Goal: Task Accomplishment & Management: Use online tool/utility

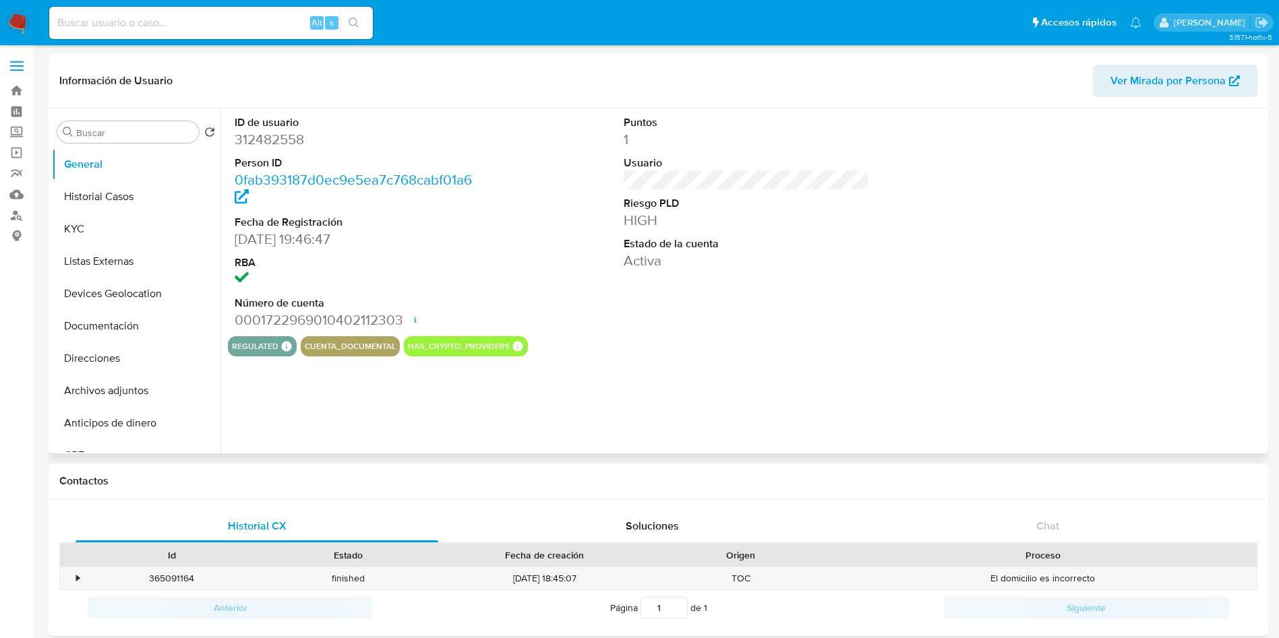
select select "10"
click at [154, 22] on input at bounding box center [211, 23] width 324 height 18
paste input "1257688605"
type input "1257688605"
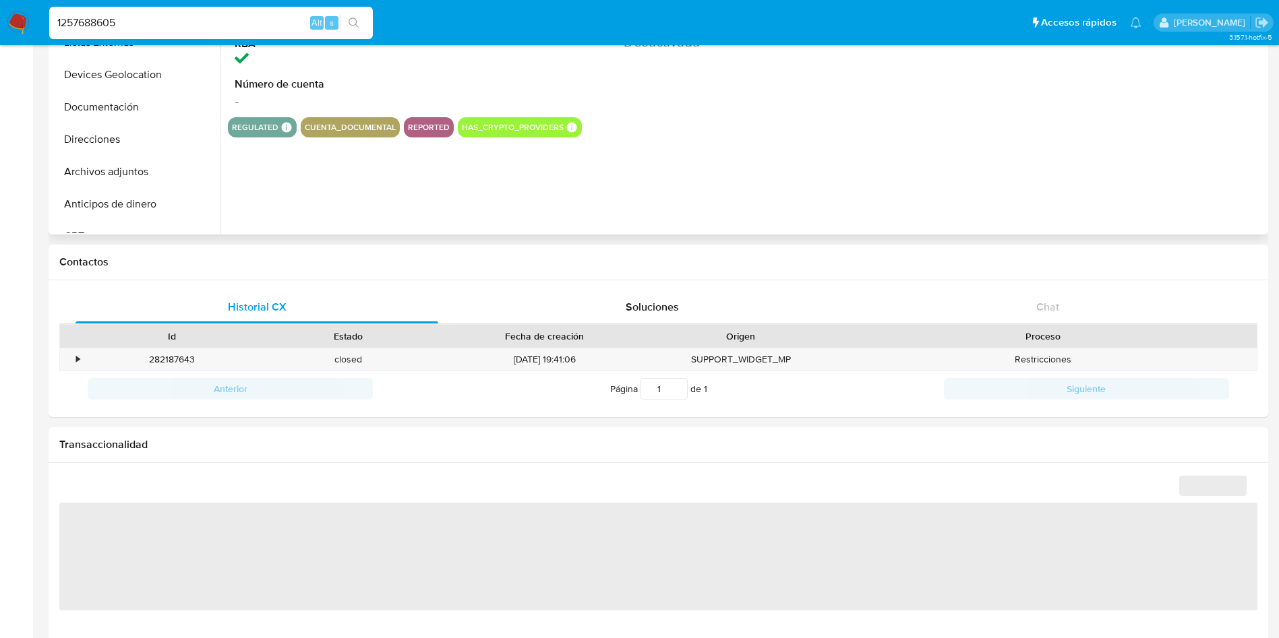
scroll to position [303, 0]
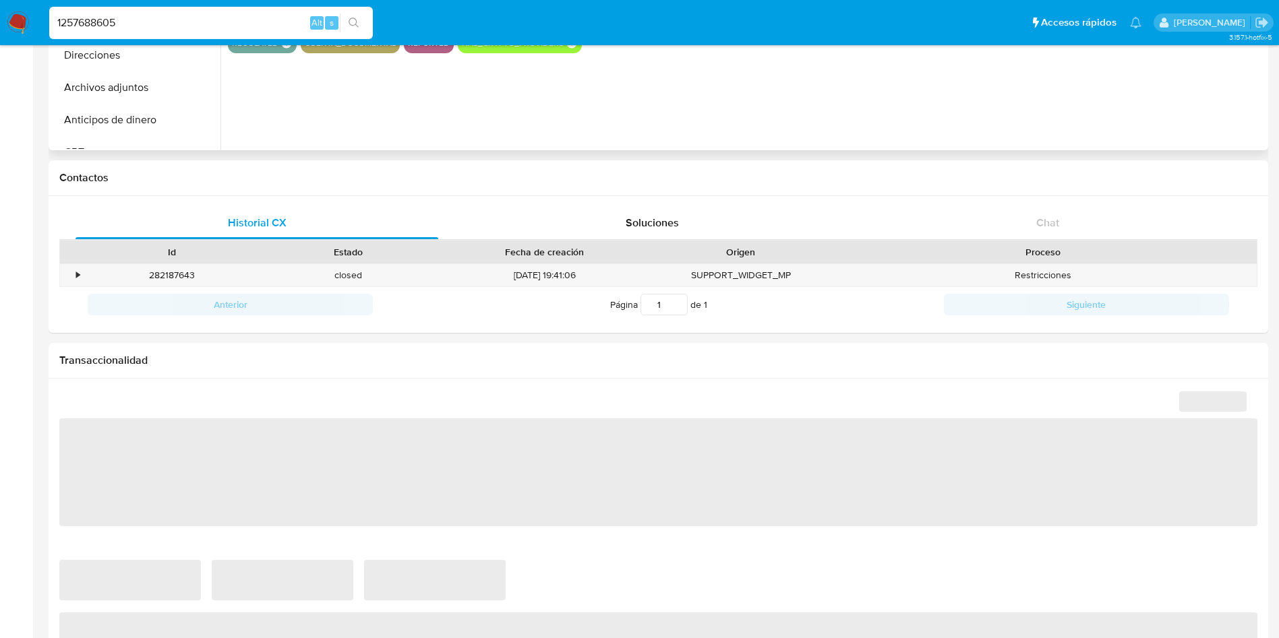
select select "10"
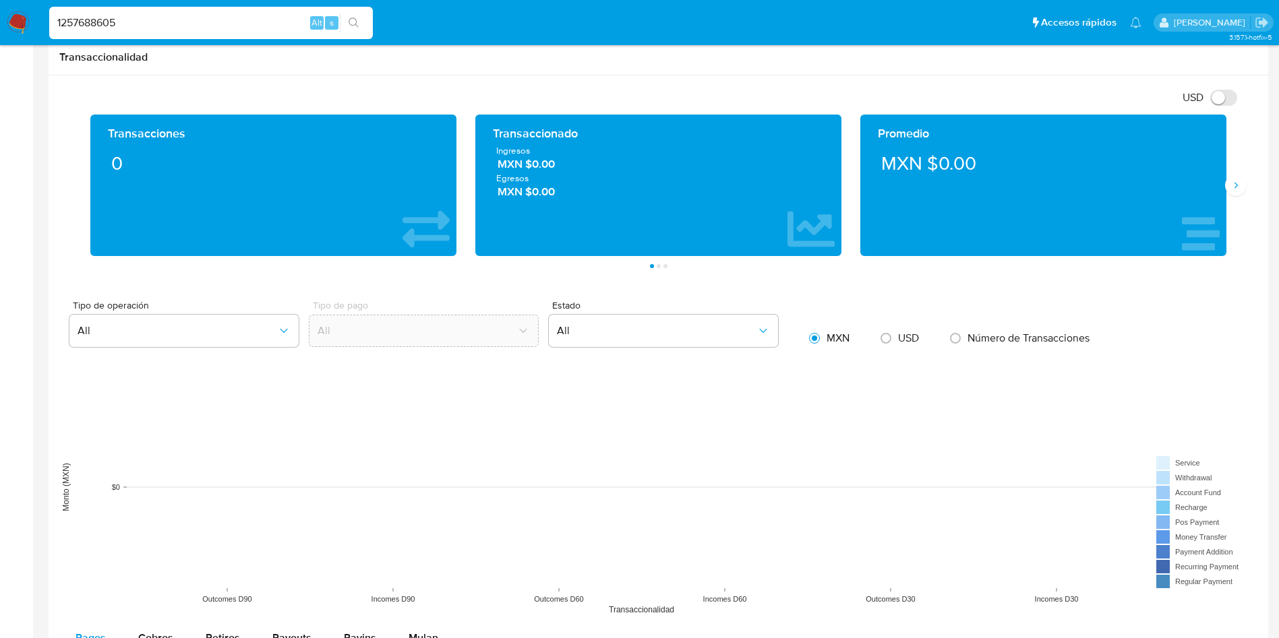
scroll to position [101, 0]
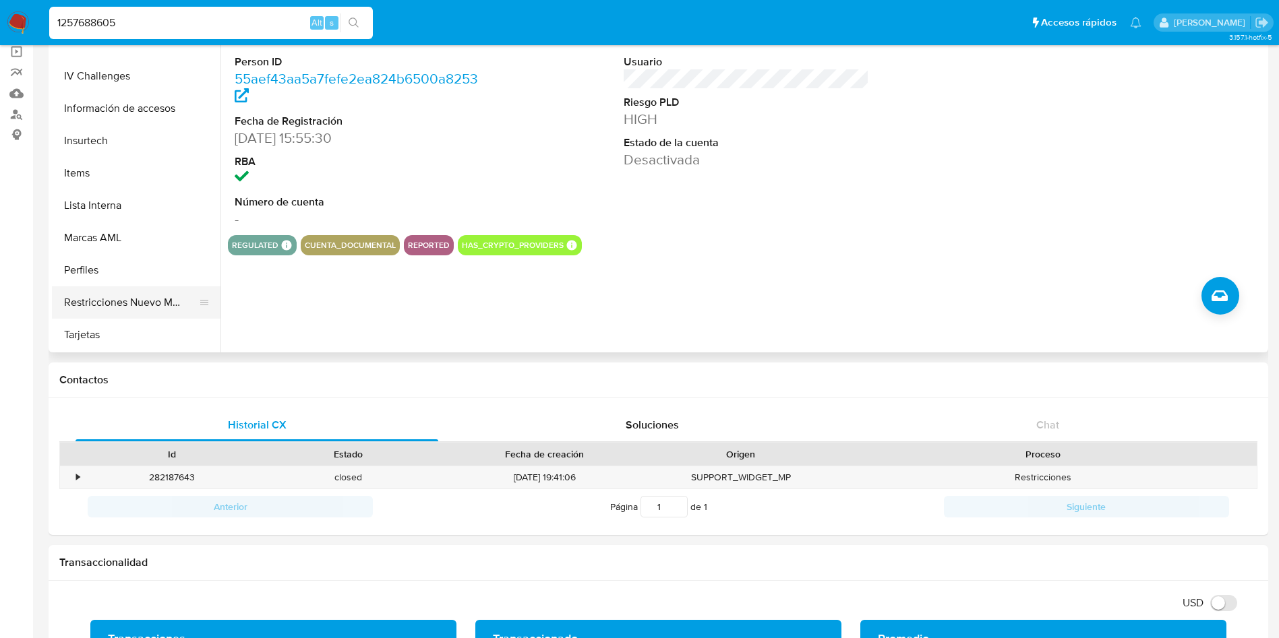
click at [125, 300] on button "Restricciones Nuevo Mundo" at bounding box center [131, 303] width 158 height 32
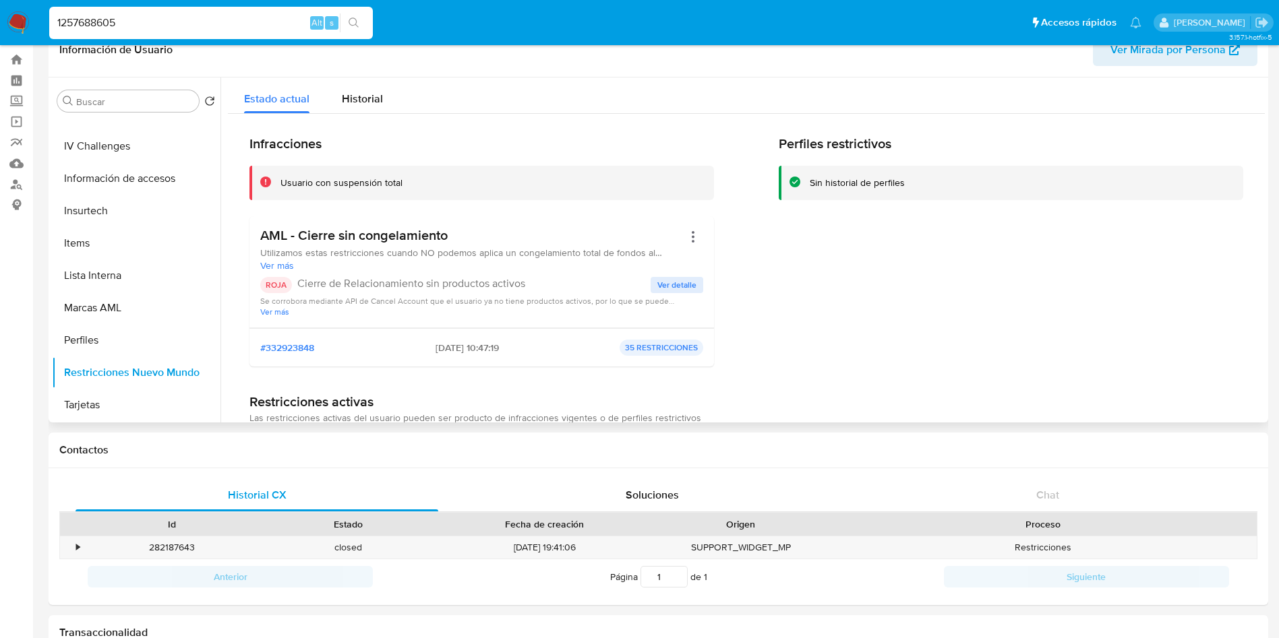
scroll to position [0, 0]
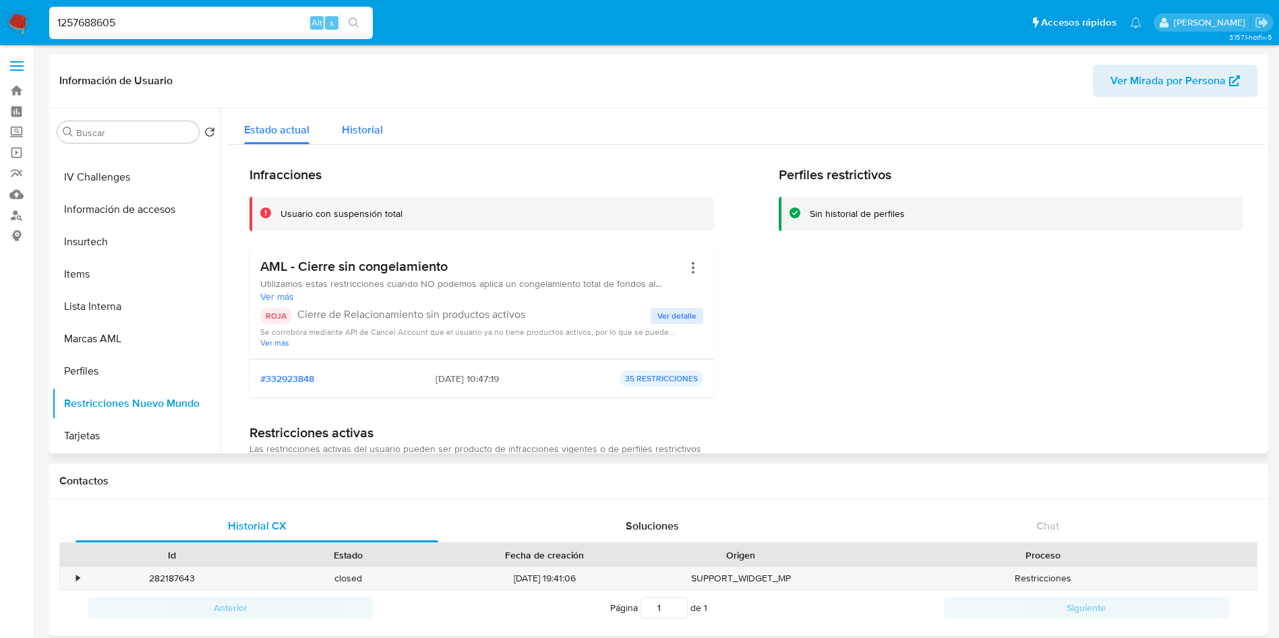
click at [343, 123] on span "Historial" at bounding box center [362, 130] width 41 height 16
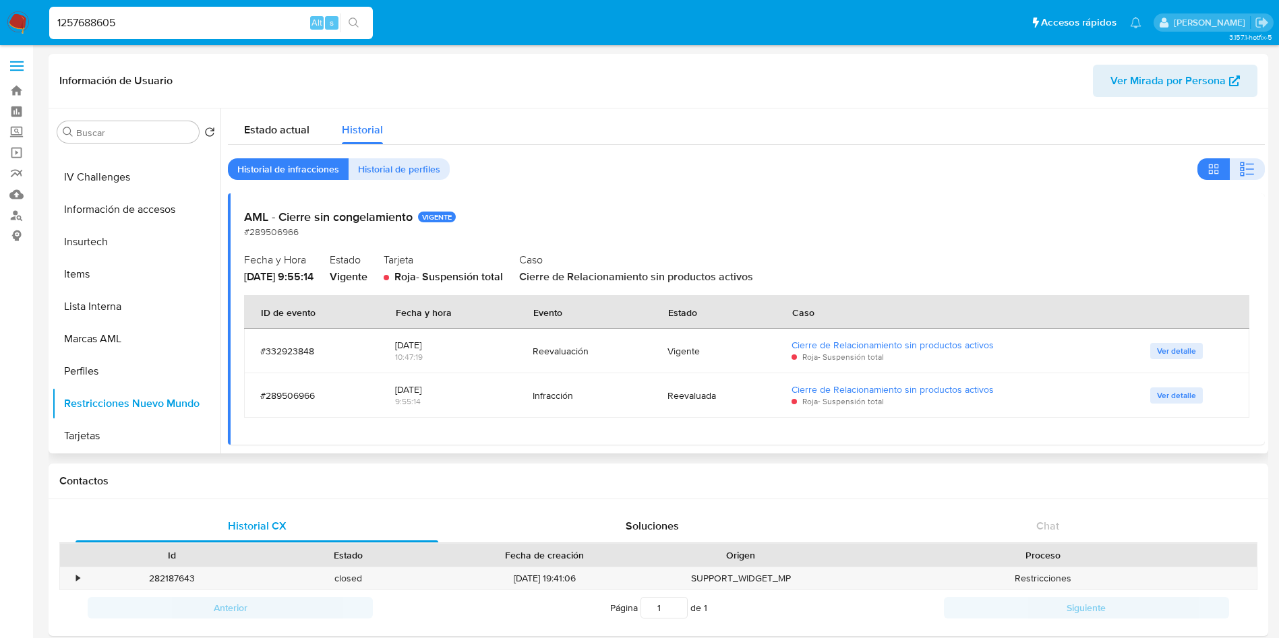
drag, startPoint x: 248, startPoint y: 279, endPoint x: 305, endPoint y: 352, distance: 92.7
click at [297, 280] on span "2023-08-31 - 9:55:14" at bounding box center [278, 277] width 69 height 16
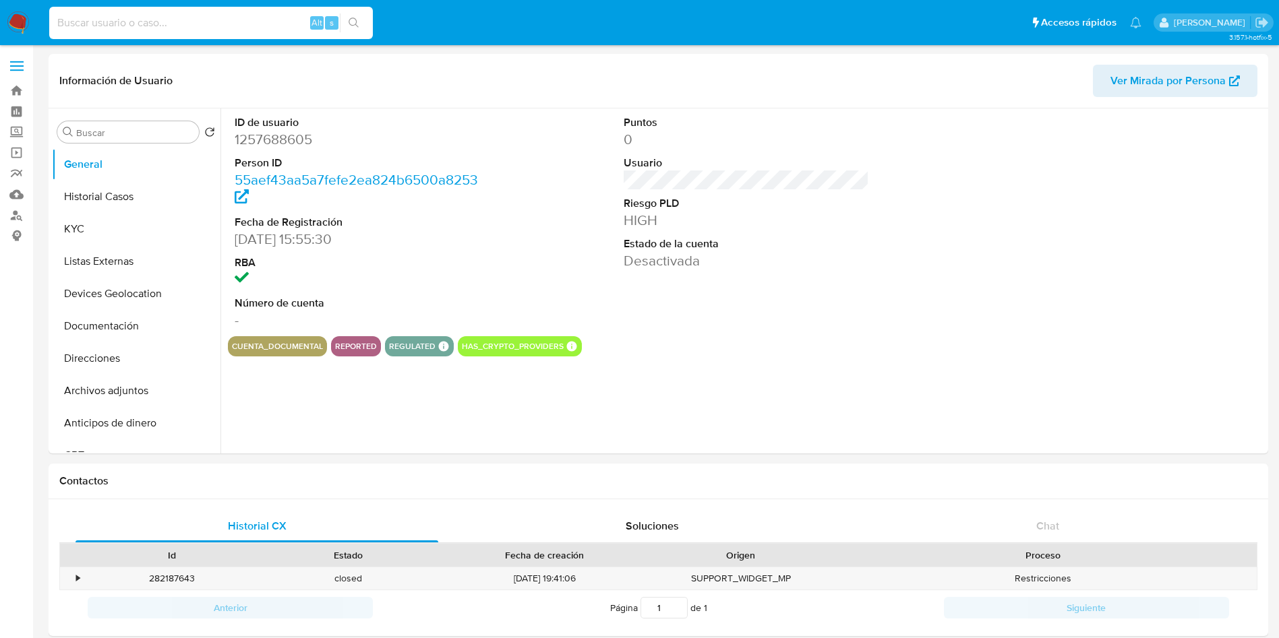
click at [174, 24] on input at bounding box center [211, 23] width 324 height 18
select select "10"
click at [22, 22] on img at bounding box center [18, 22] width 23 height 23
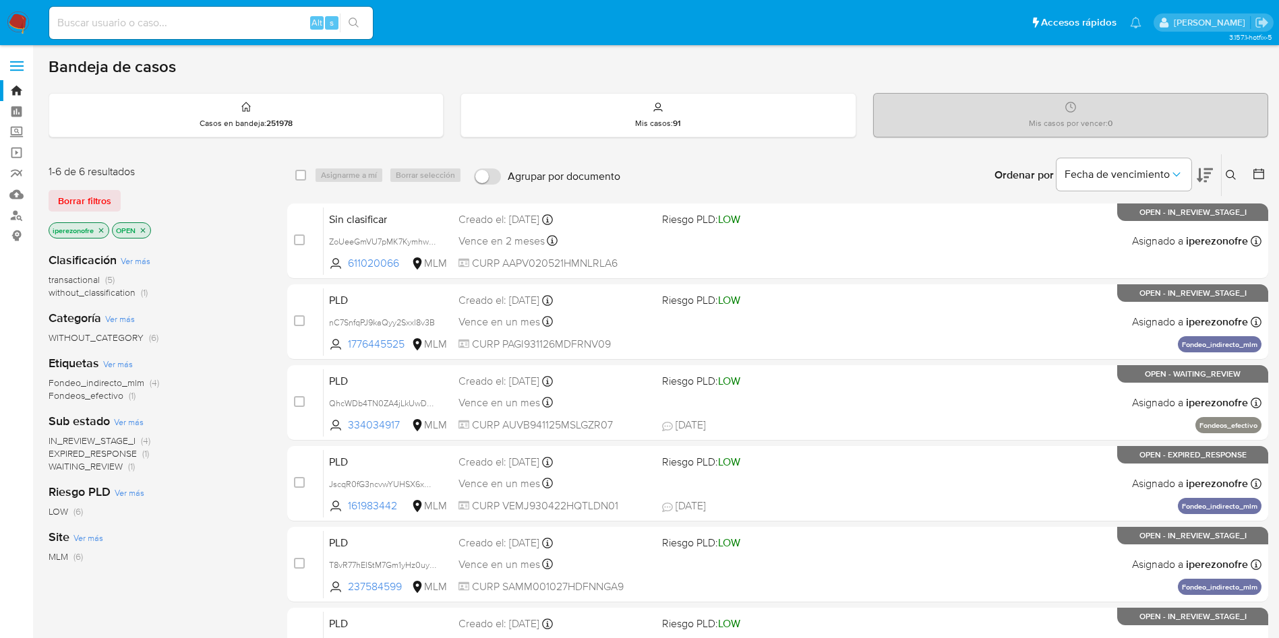
click at [1231, 170] on icon at bounding box center [1231, 175] width 10 height 10
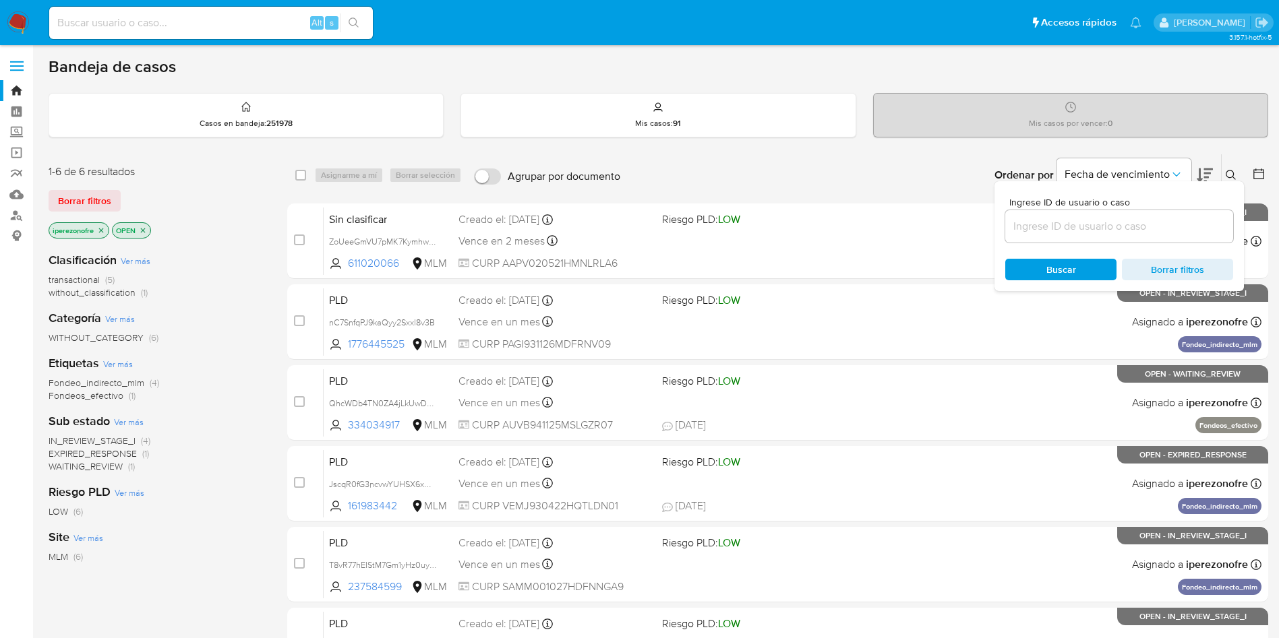
click at [1088, 225] on input at bounding box center [1119, 227] width 228 height 18
type input "334034917"
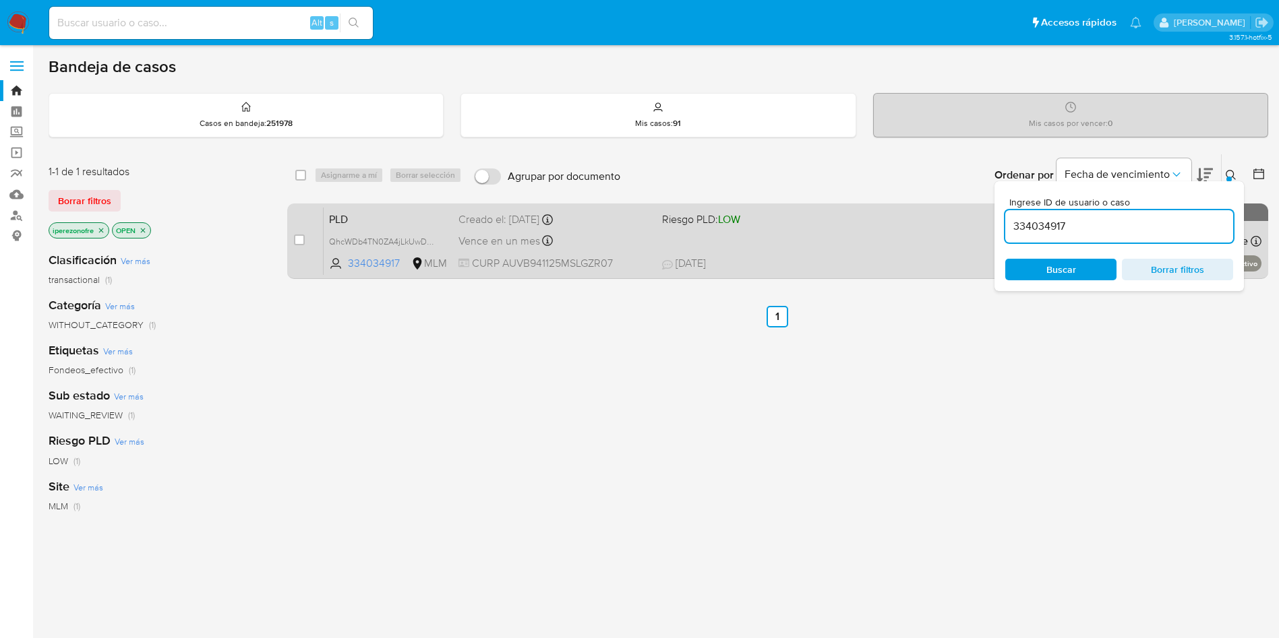
click at [855, 241] on div "PLD QhcWDb4TN0ZA4jLkUwDGIuOF 334034917 MLM Riesgo PLD: LOW Creado el: 12/08/202…" at bounding box center [793, 241] width 938 height 68
click at [297, 237] on input "checkbox" at bounding box center [299, 240] width 11 height 11
checkbox input "true"
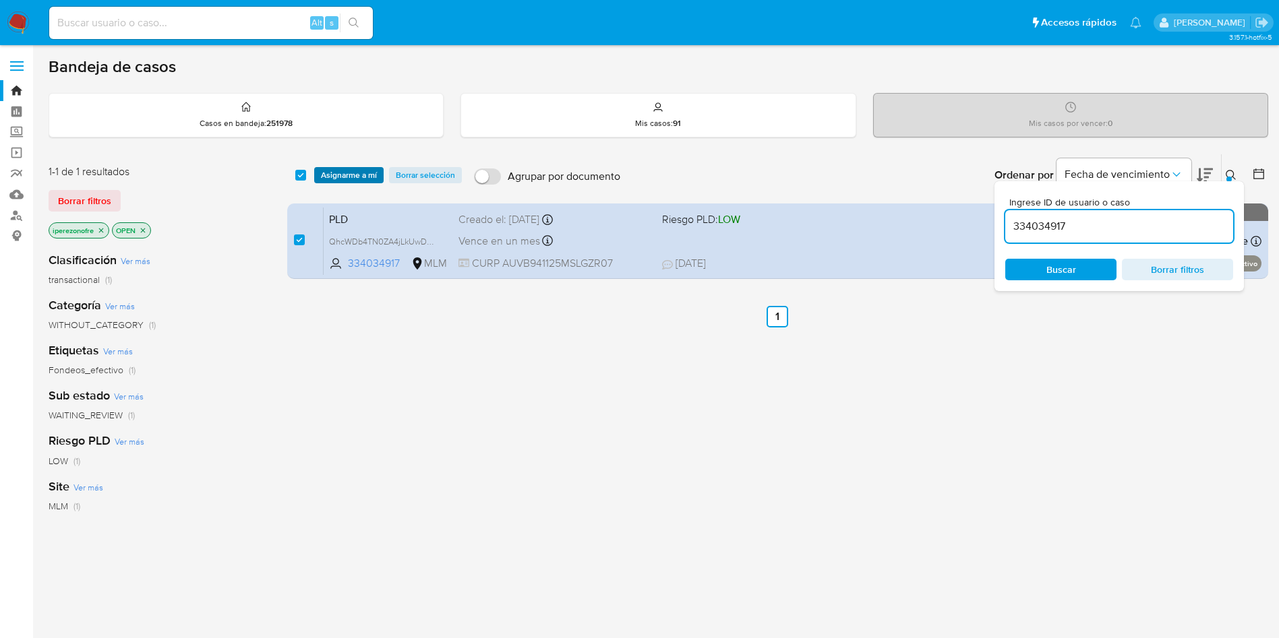
click at [343, 171] on span "Asignarme a mí" at bounding box center [349, 175] width 56 height 13
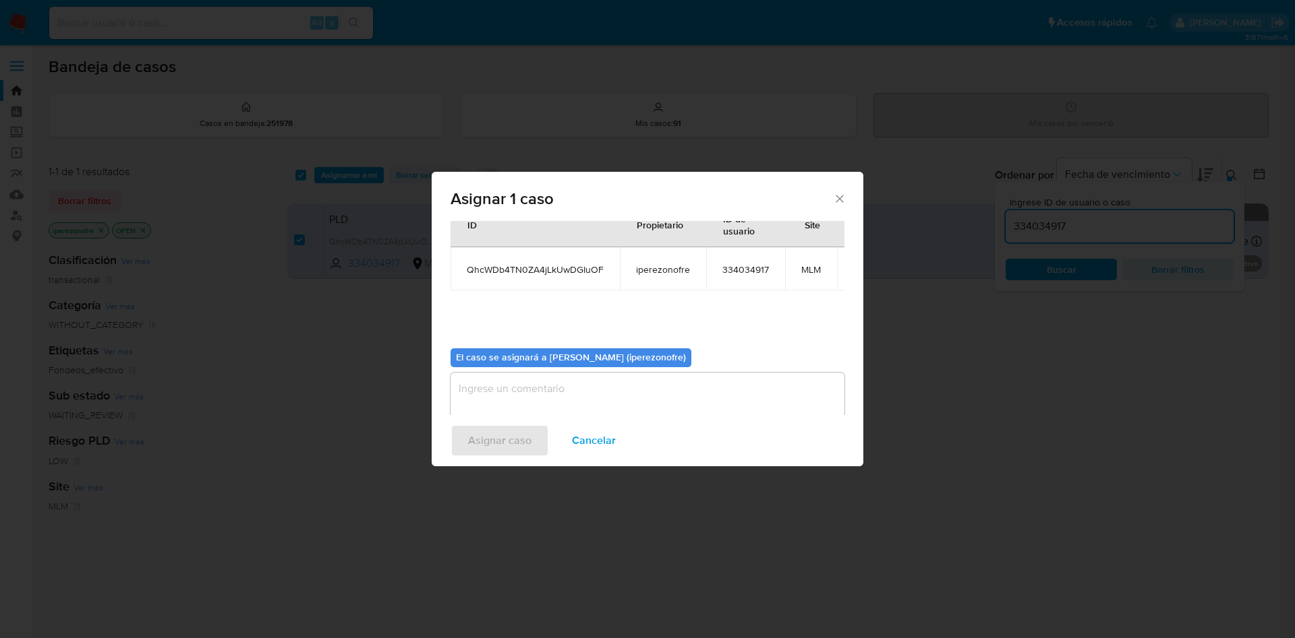
scroll to position [86, 0]
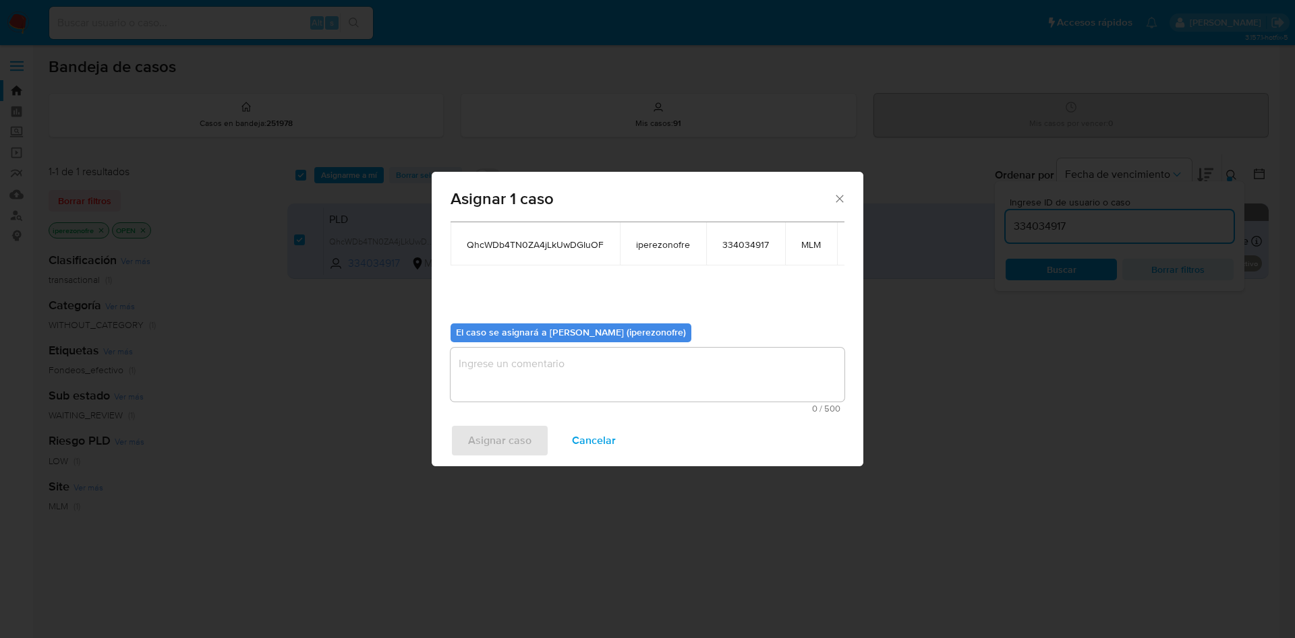
click at [584, 377] on textarea "assign-modal" at bounding box center [647, 375] width 394 height 54
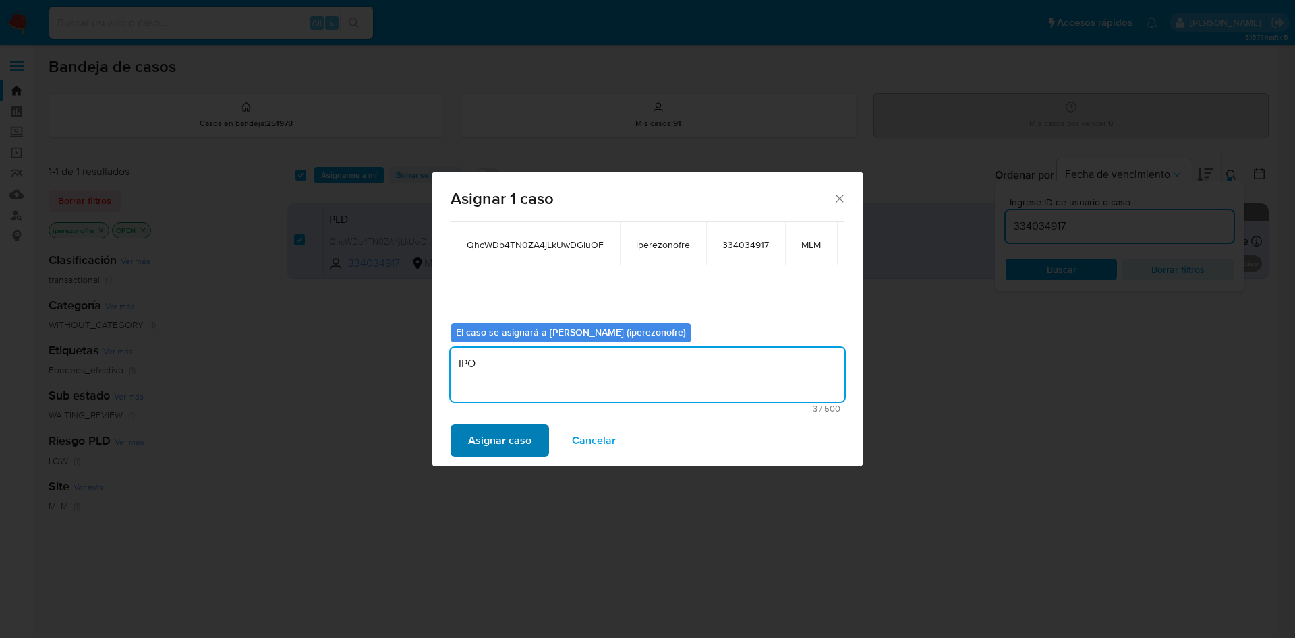
type textarea "IPO"
click at [491, 446] on span "Asignar caso" at bounding box center [499, 441] width 63 height 30
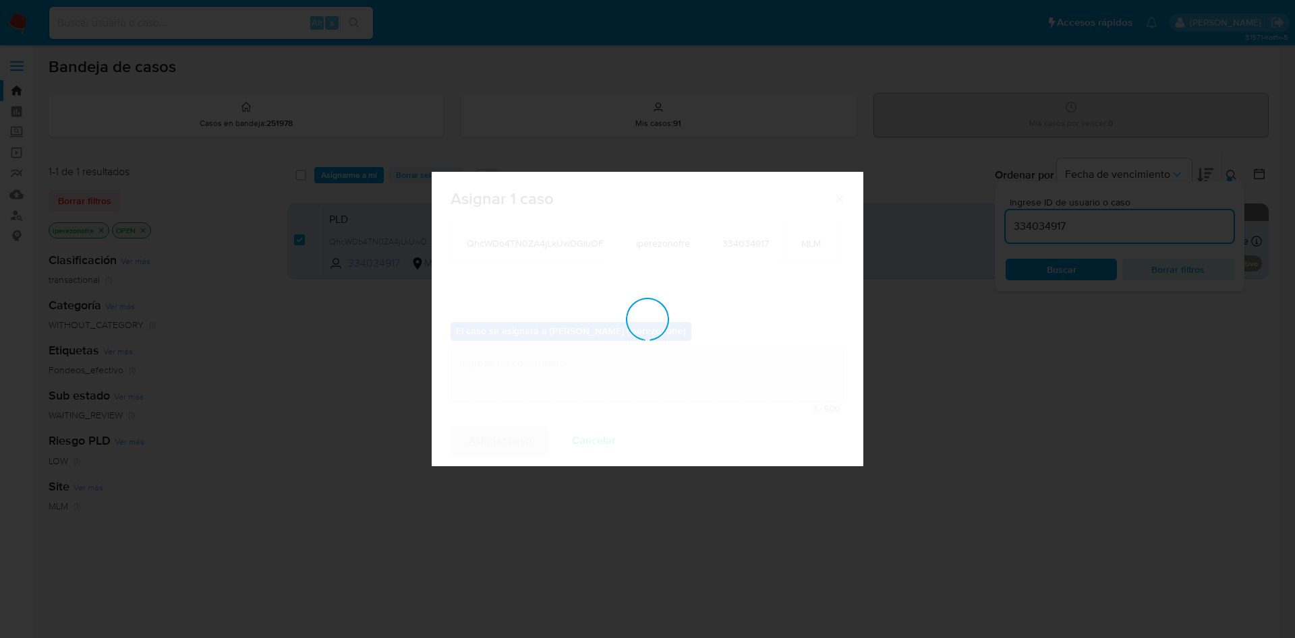
checkbox input "false"
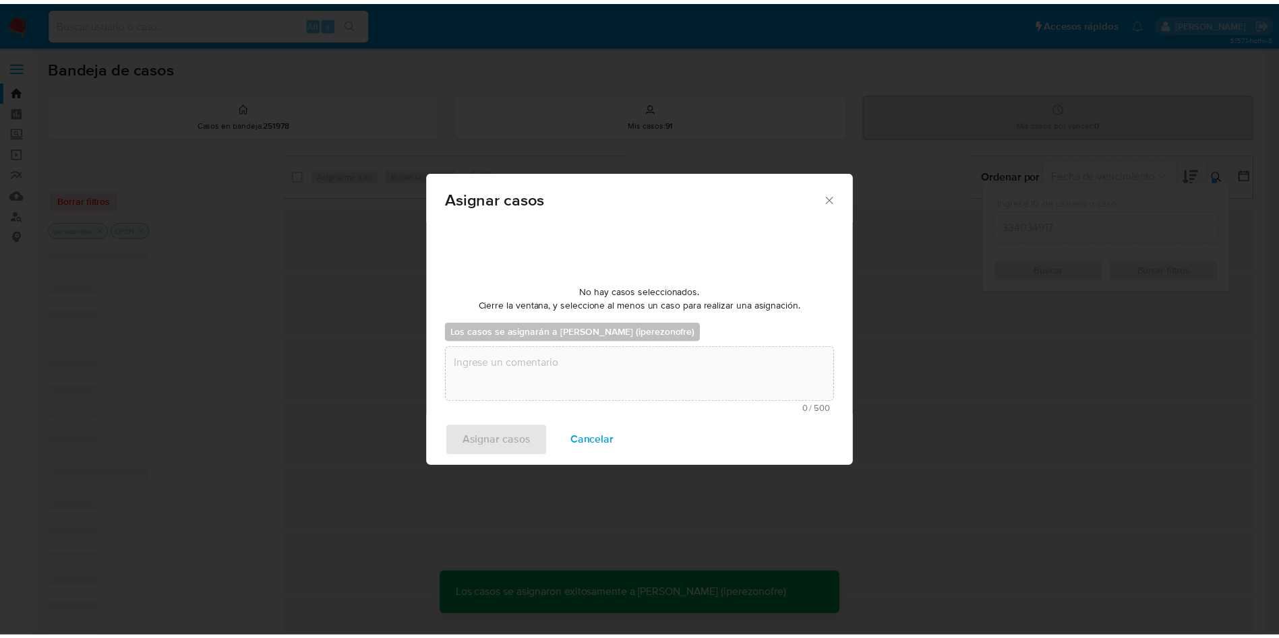
scroll to position [82, 0]
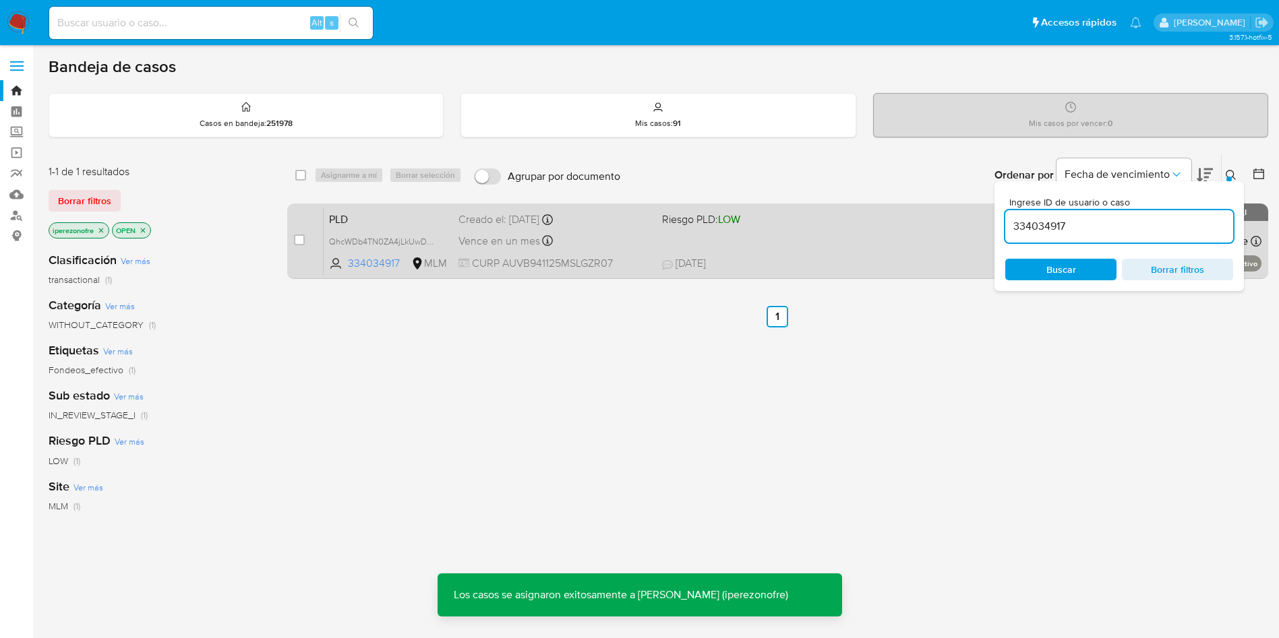
click at [638, 254] on div "PLD QhcWDb4TN0ZA4jLkUwDGIuOF 334034917 MLM Riesgo PLD: LOW Creado el: 12/08/202…" at bounding box center [793, 241] width 938 height 68
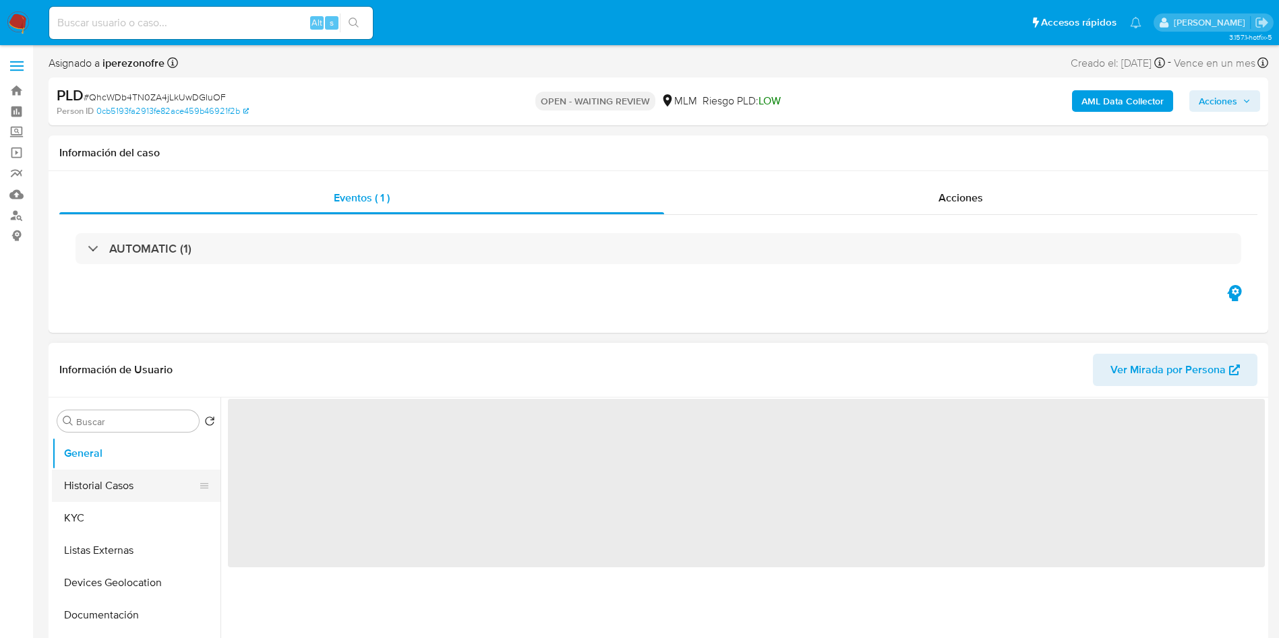
click at [117, 472] on button "Historial Casos" at bounding box center [131, 486] width 158 height 32
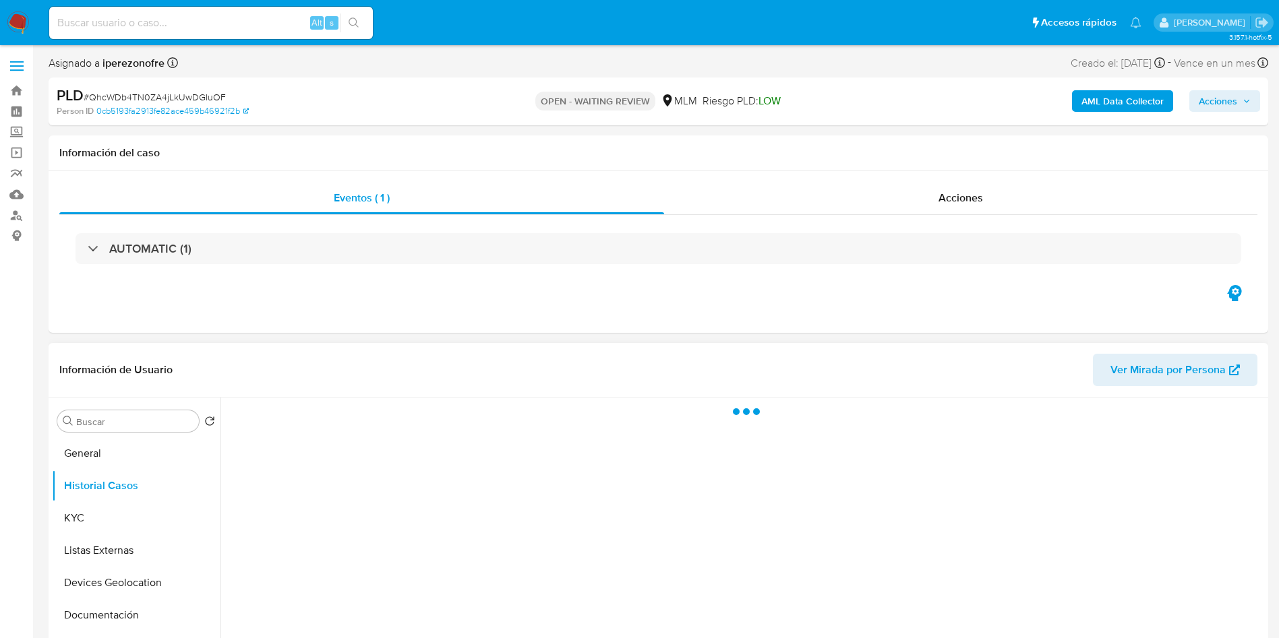
select select "10"
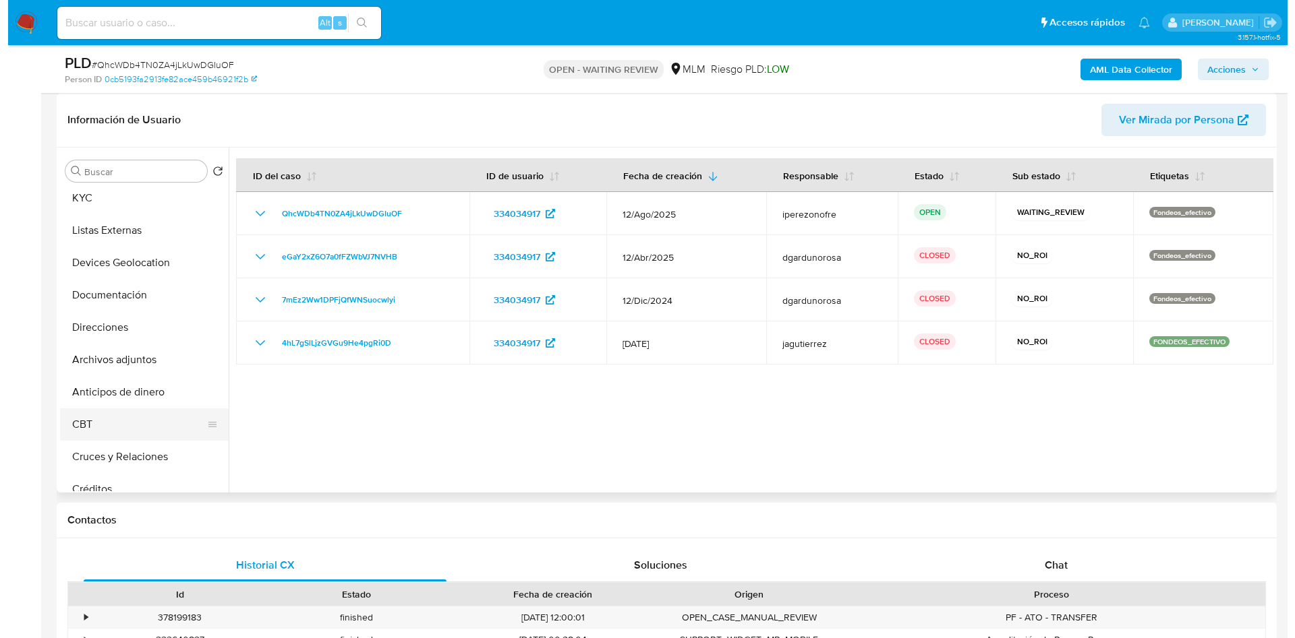
scroll to position [101, 0]
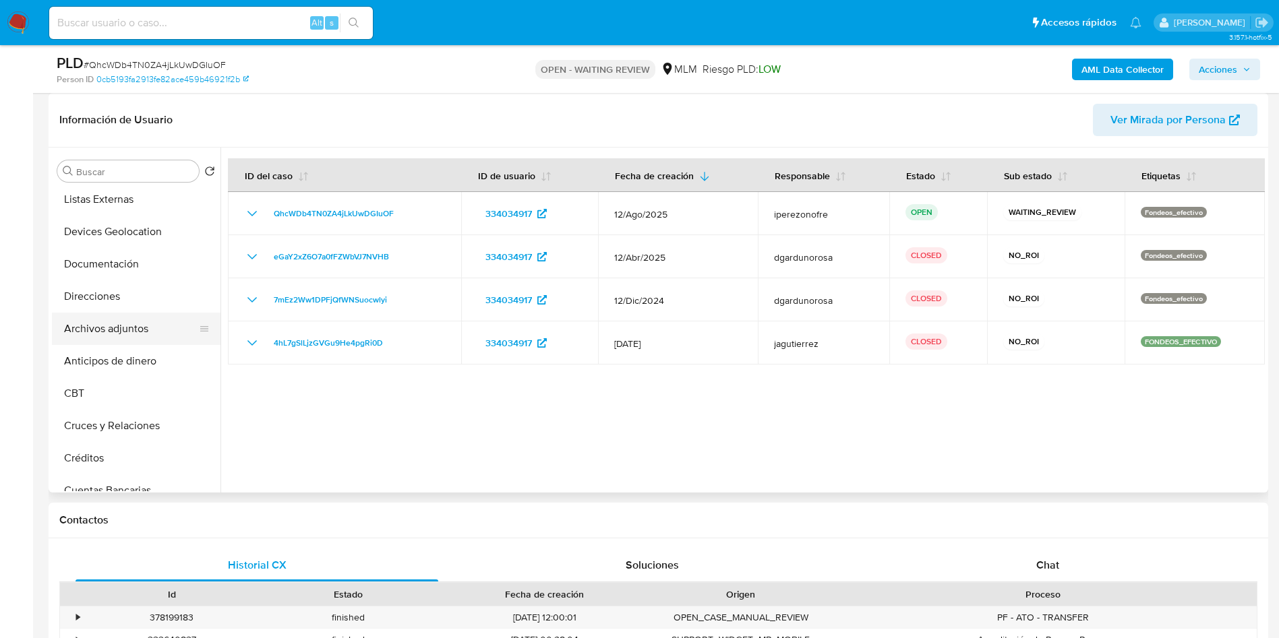
click at [141, 325] on button "Archivos adjuntos" at bounding box center [131, 329] width 158 height 32
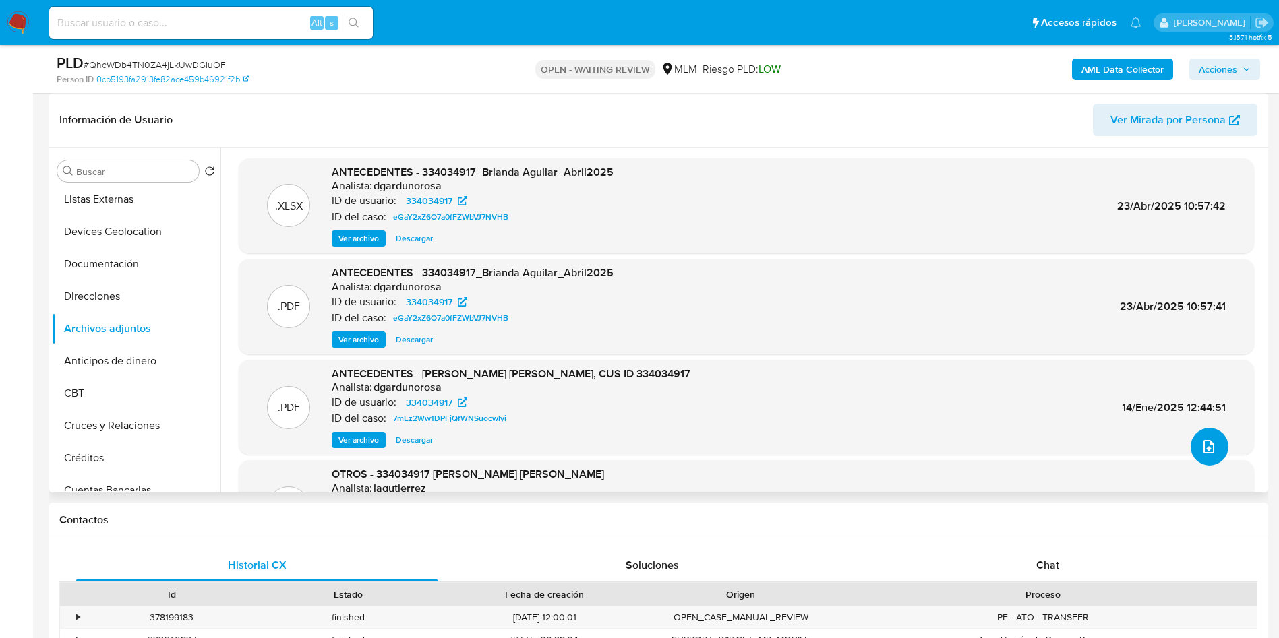
click at [1208, 452] on icon "upload-file" at bounding box center [1208, 446] width 11 height 13
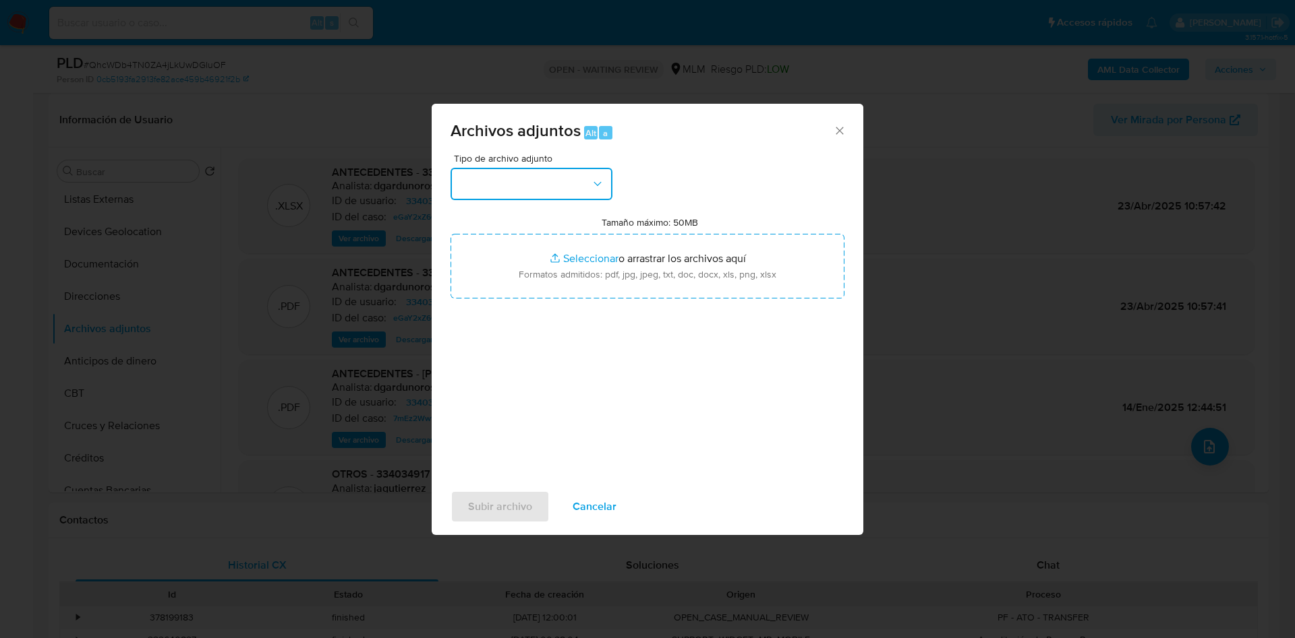
click at [573, 181] on button "button" at bounding box center [531, 184] width 162 height 32
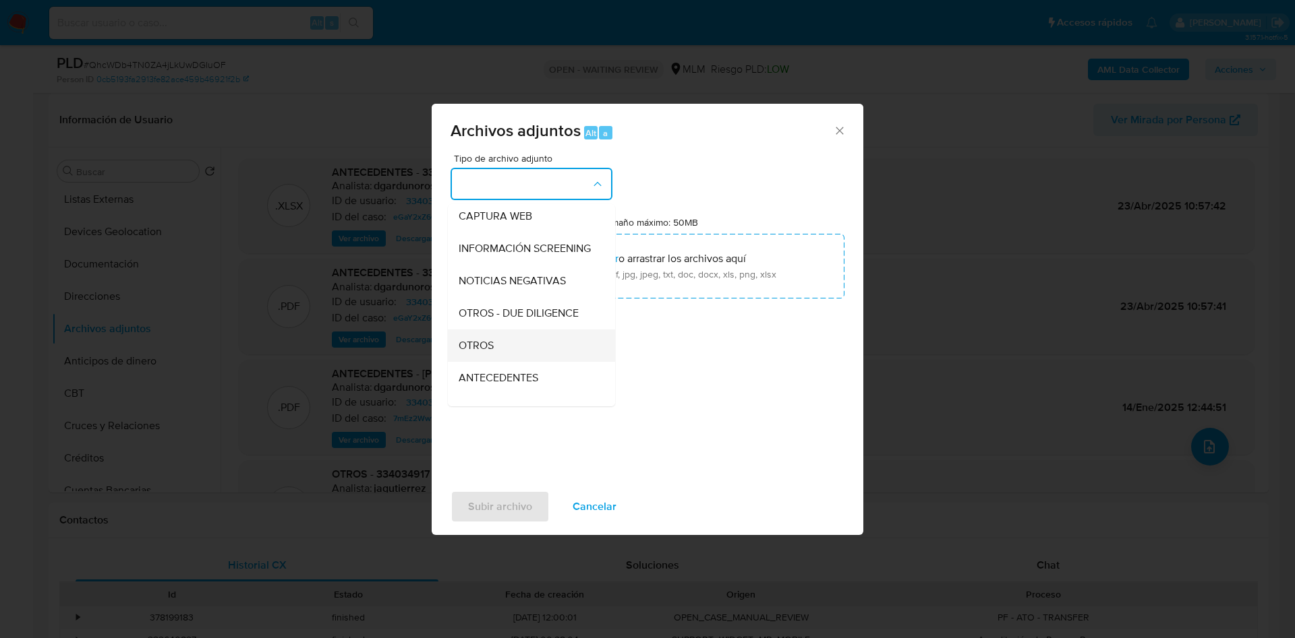
click at [496, 361] on div "OTROS" at bounding box center [527, 346] width 138 height 32
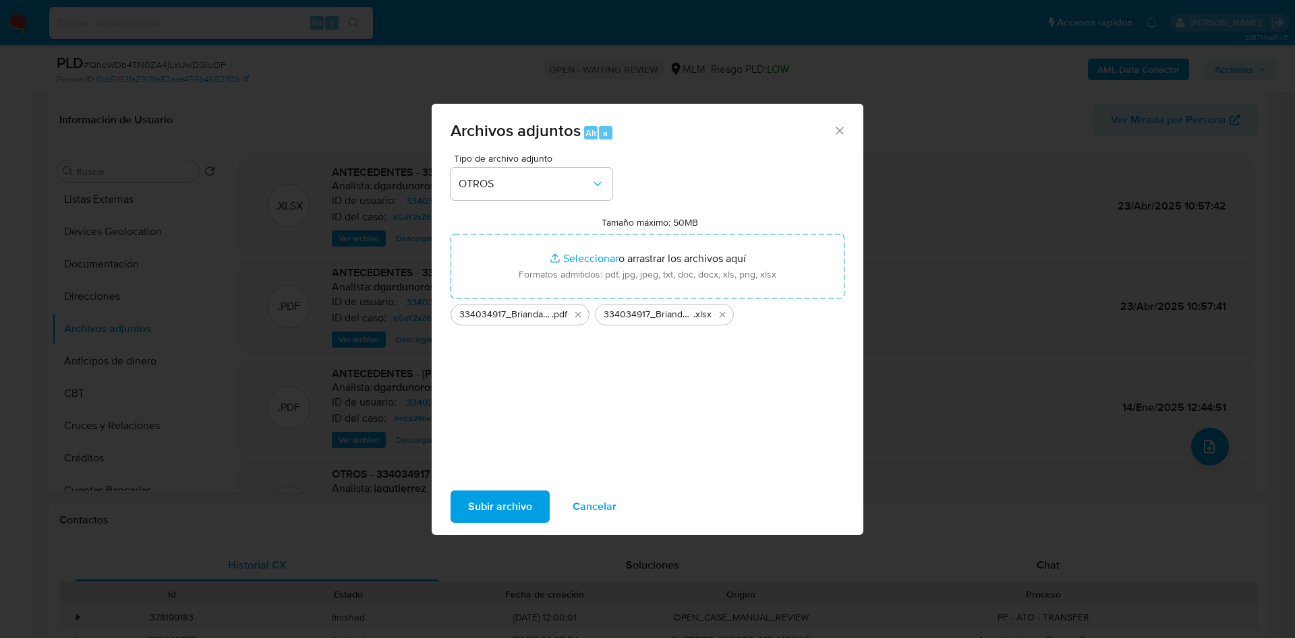
click at [498, 500] on span "Subir archivo" at bounding box center [500, 507] width 64 height 30
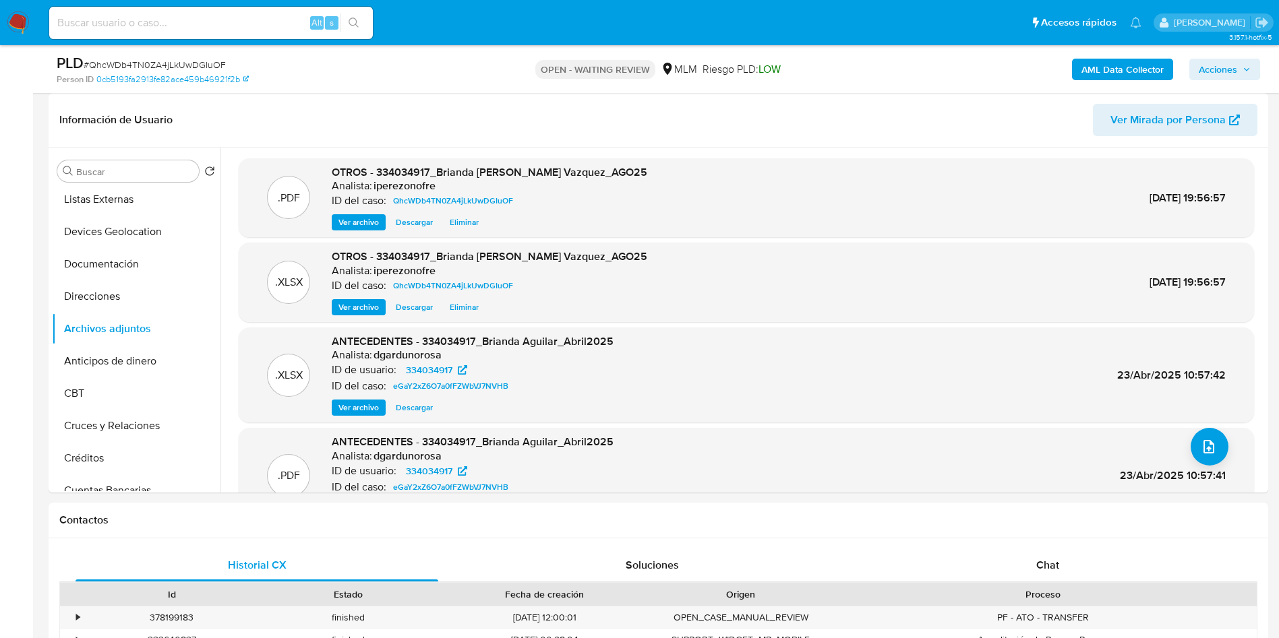
click at [1243, 74] on span "Acciones" at bounding box center [1225, 69] width 52 height 19
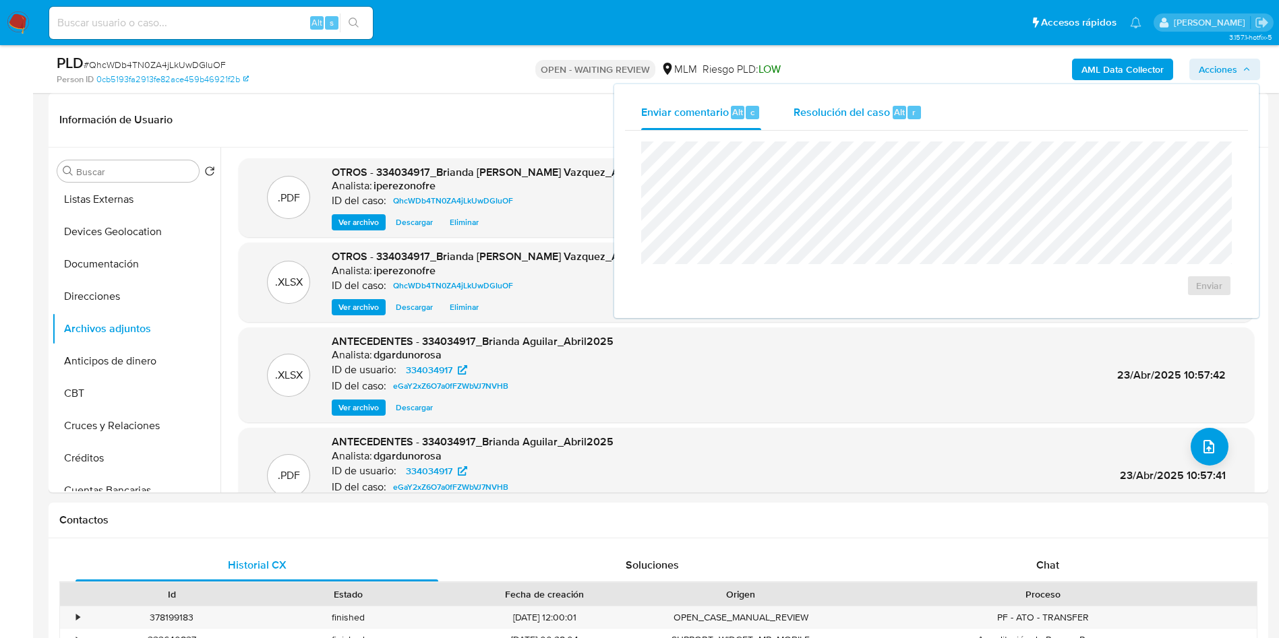
click at [810, 113] on span "Resolución del caso" at bounding box center [842, 112] width 96 height 16
click at [698, 113] on span "Enviar comentario" at bounding box center [685, 112] width 88 height 16
click at [816, 113] on span "Resolución del caso" at bounding box center [842, 112] width 96 height 16
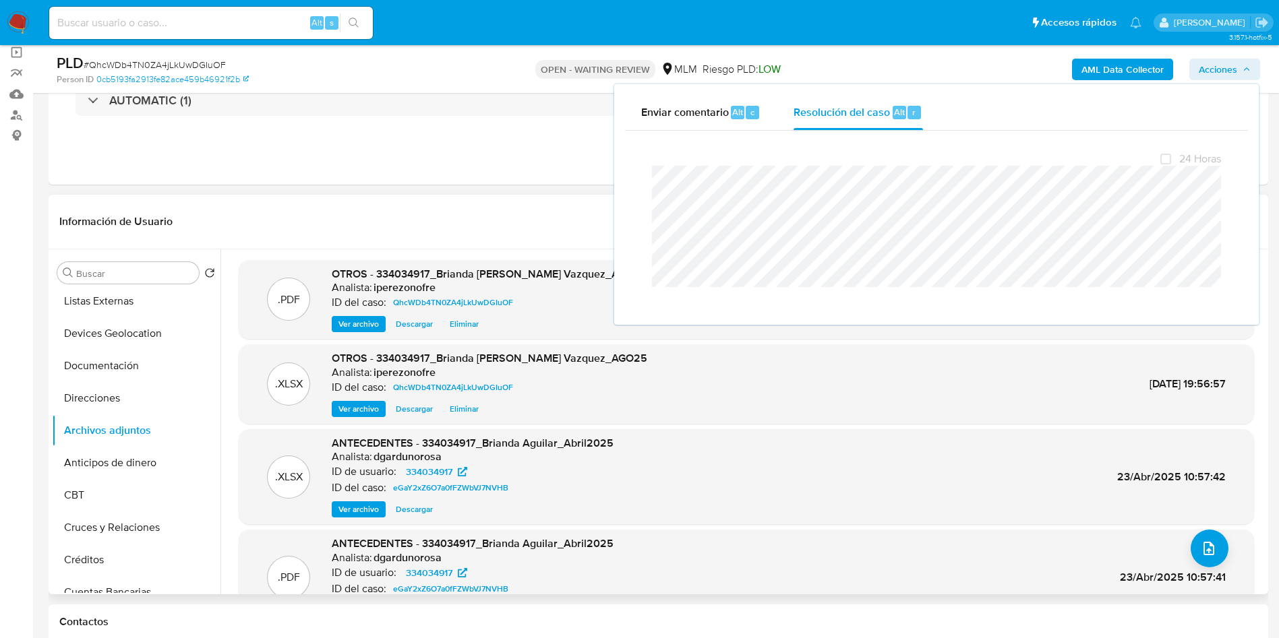
scroll to position [0, 0]
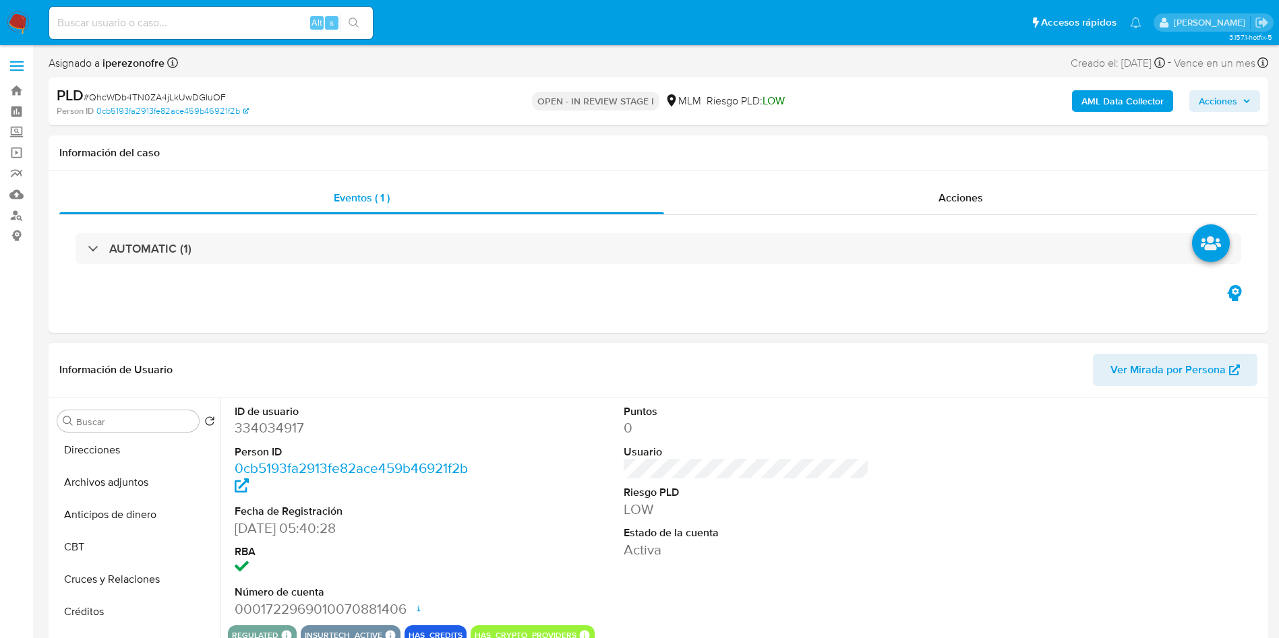
select select "10"
click at [125, 477] on button "Archivos adjuntos" at bounding box center [131, 478] width 158 height 32
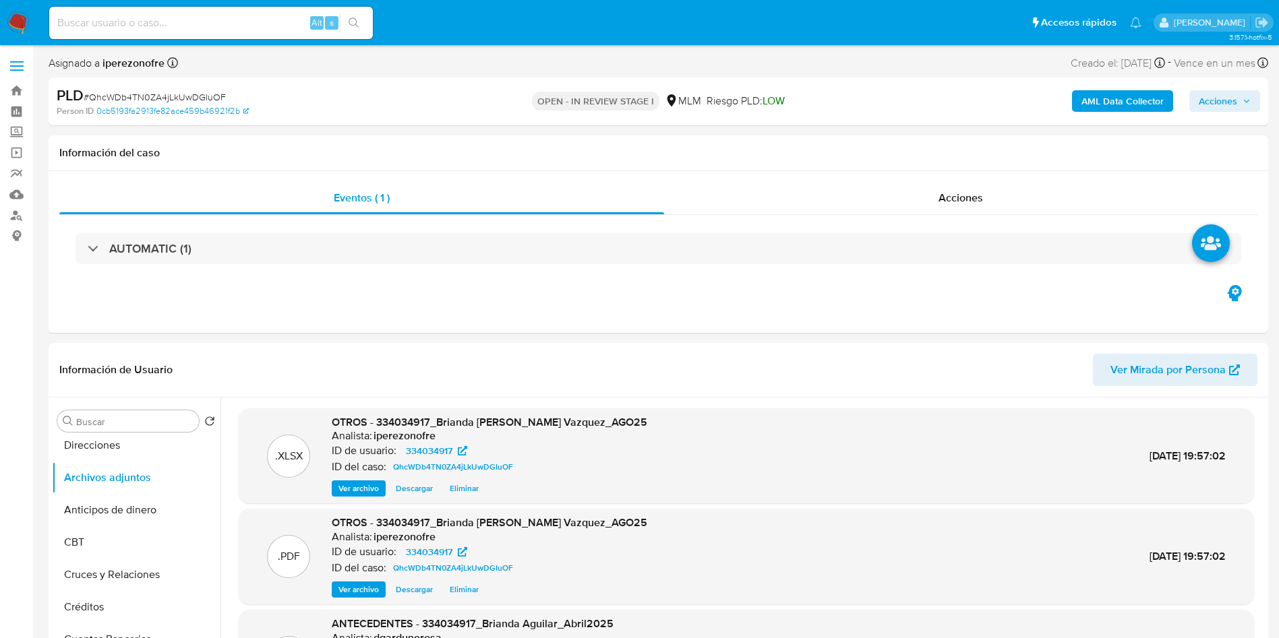
click at [1234, 100] on span "Acciones" at bounding box center [1218, 101] width 38 height 22
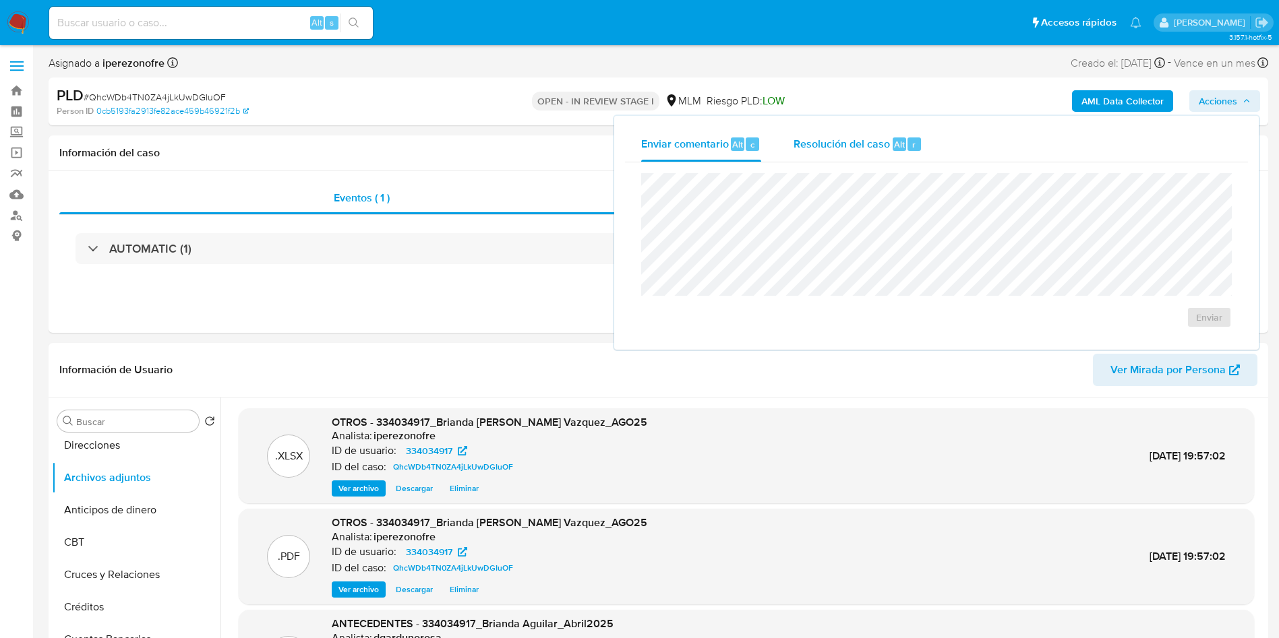
click at [820, 134] on div "Resolución del caso Alt r" at bounding box center [858, 144] width 129 height 35
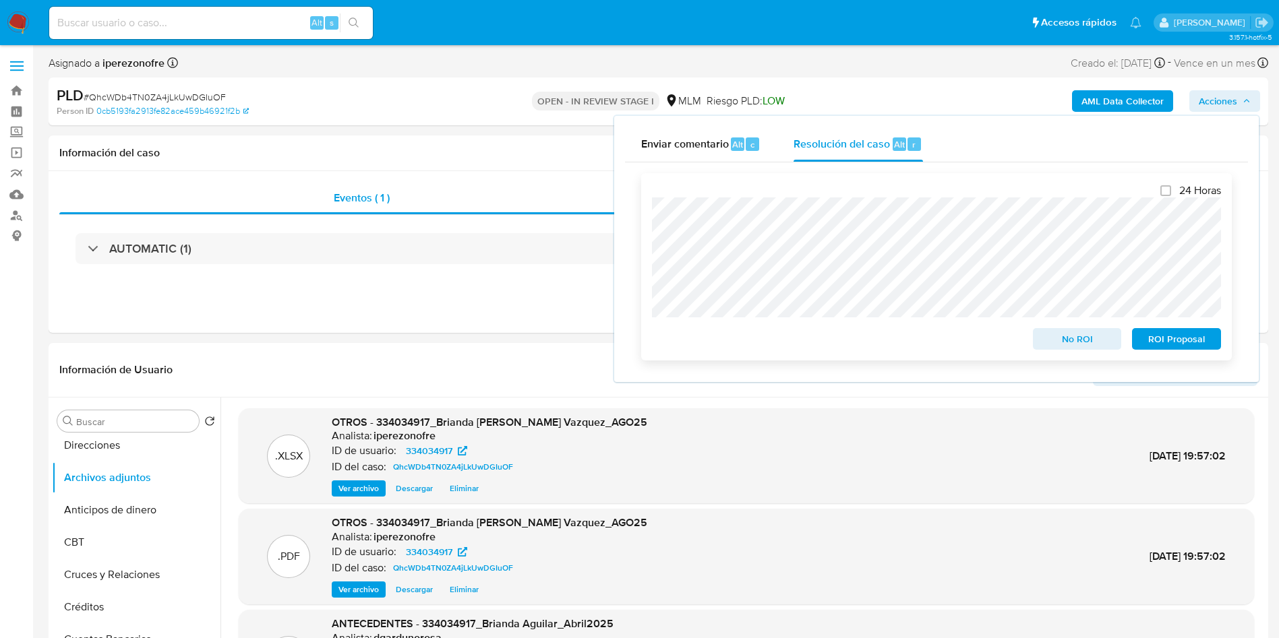
click at [1065, 340] on span "No ROI" at bounding box center [1077, 339] width 70 height 19
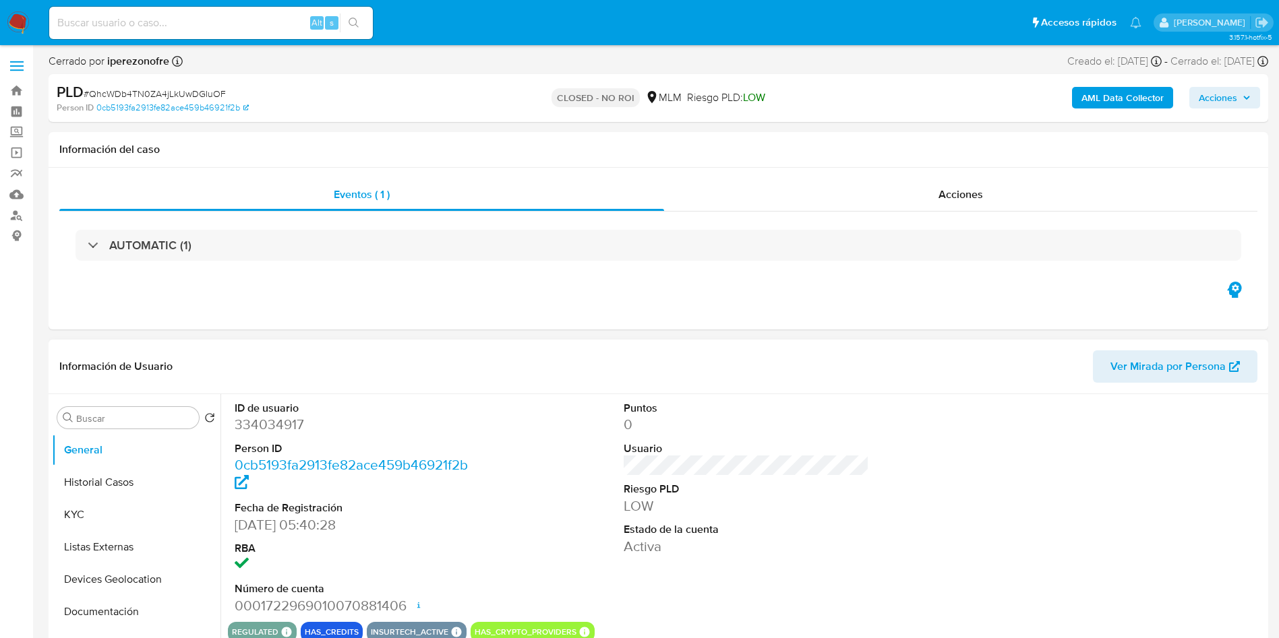
select select "10"
click at [103, 514] on button "KYC" at bounding box center [131, 515] width 158 height 32
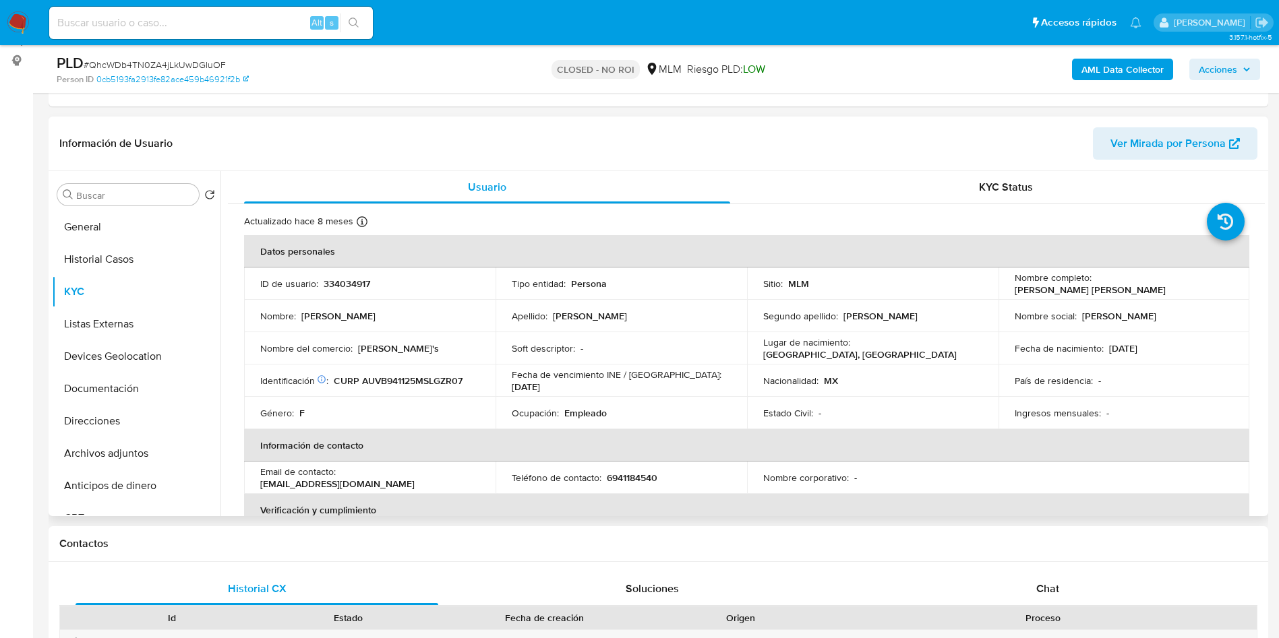
scroll to position [202, 0]
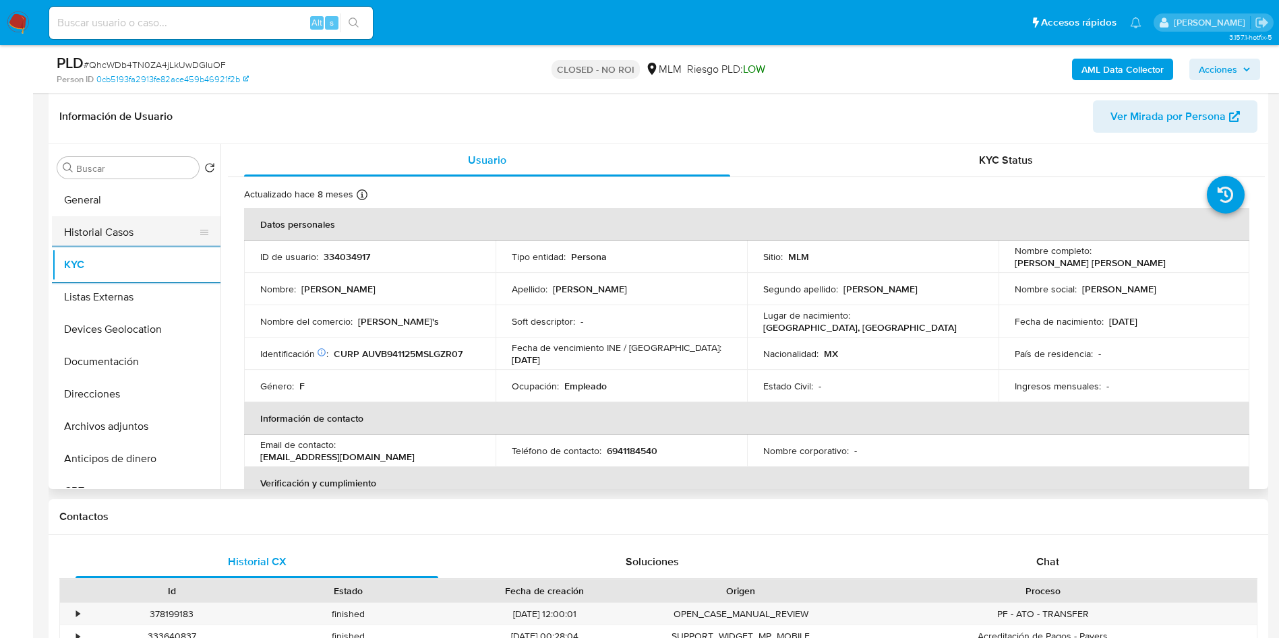
click at [87, 244] on button "Historial Casos" at bounding box center [131, 232] width 158 height 32
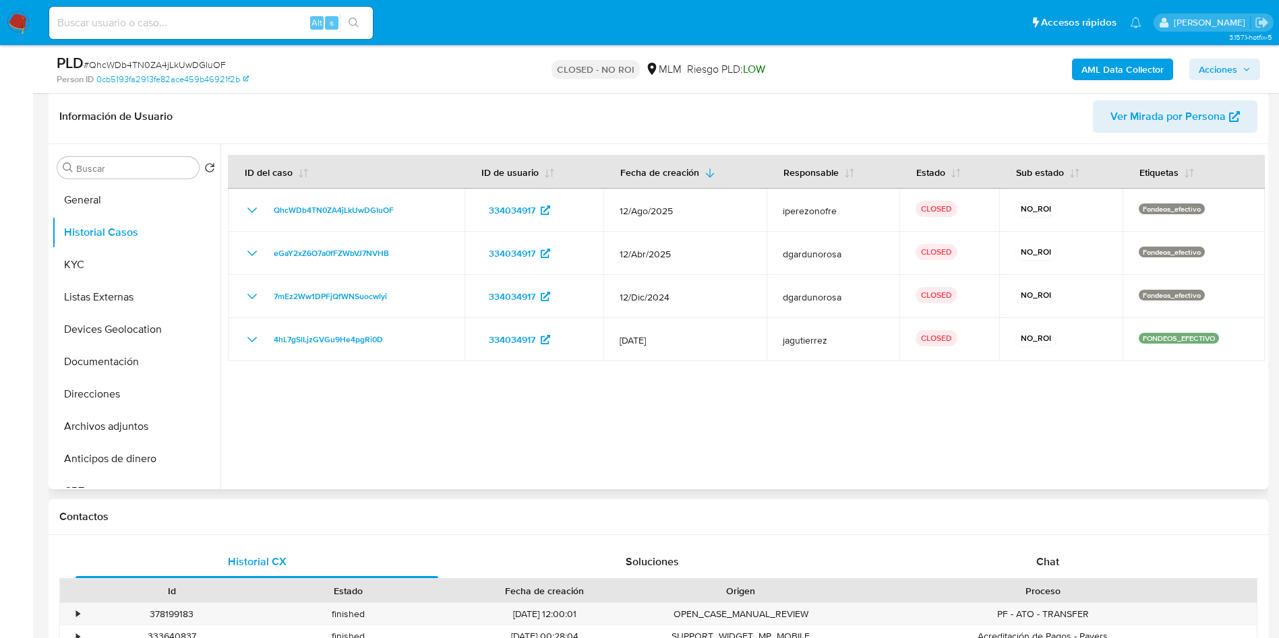
click at [1145, 413] on div at bounding box center [742, 316] width 1044 height 345
